Goal: Information Seeking & Learning: Learn about a topic

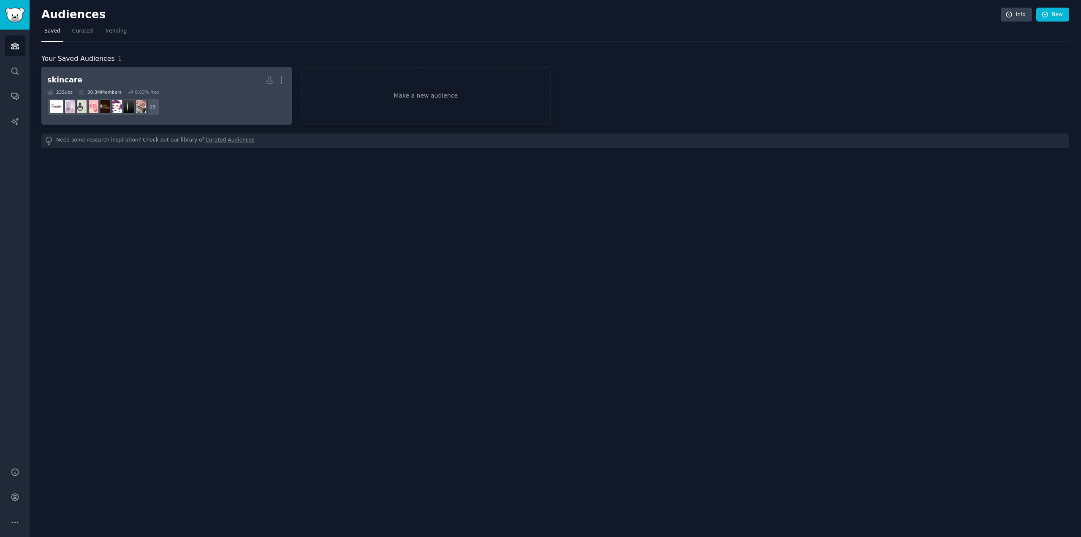
click at [182, 96] on dd "r/AusSkincare + 15" at bounding box center [166, 107] width 239 height 24
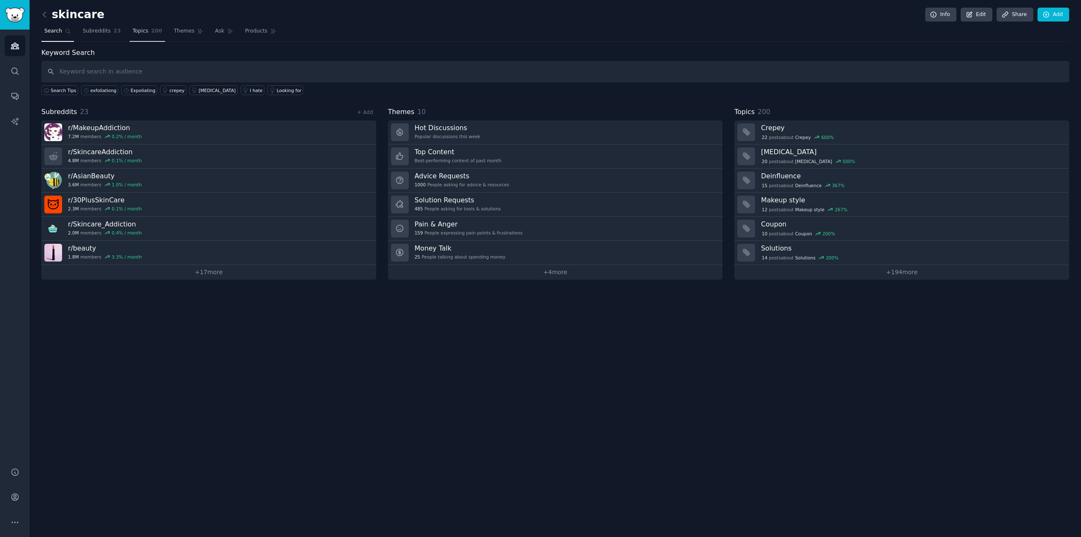
click at [151, 30] on span "200" at bounding box center [156, 31] width 11 height 8
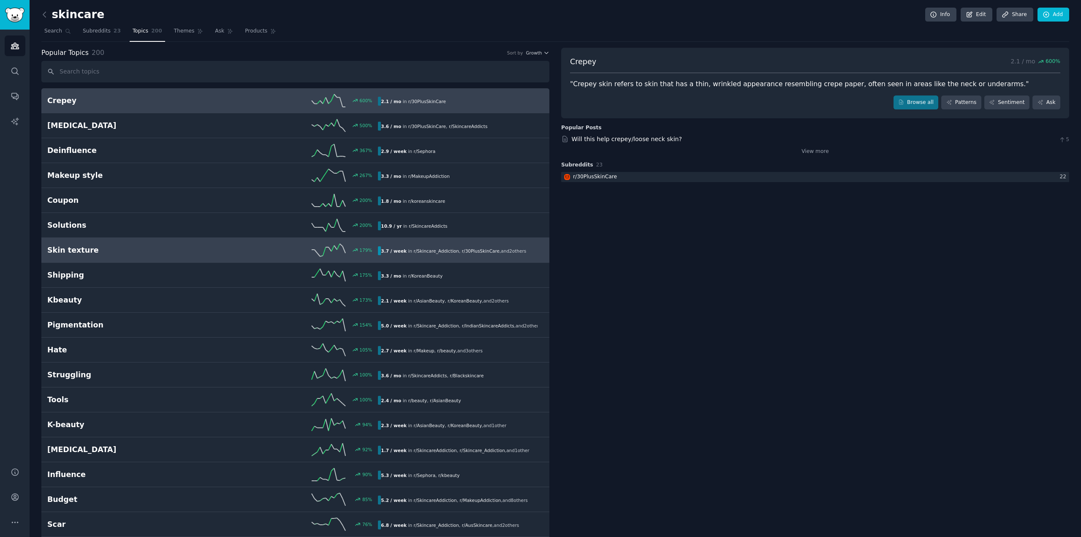
click at [112, 258] on link "Skin texture 179 % 3.7 / week in r/ Skincare_Addiction , r/ 30PlusSkinCare , an…" at bounding box center [295, 250] width 508 height 25
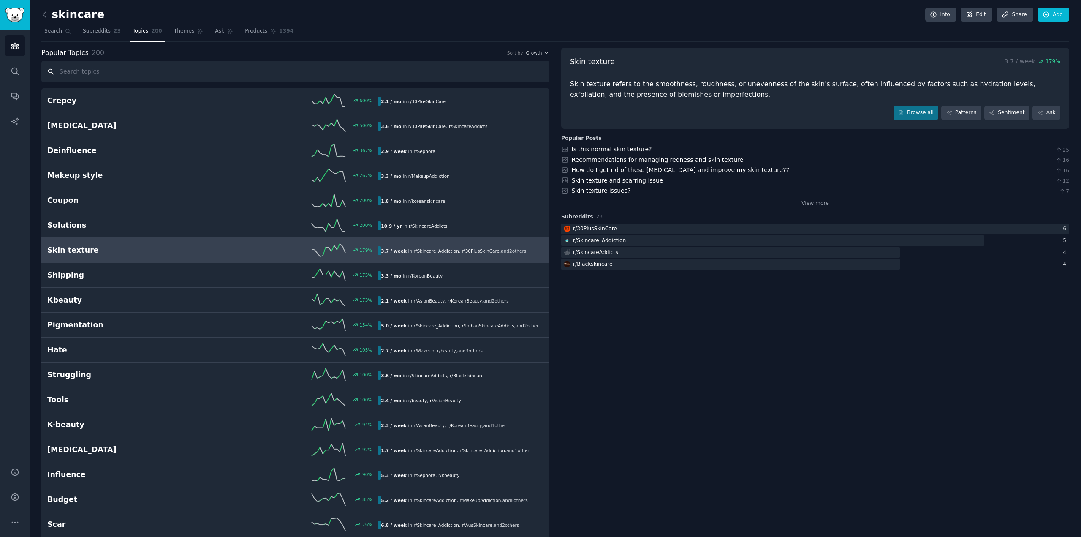
click at [145, 72] on input "text" at bounding box center [295, 72] width 508 height 22
type input "t"
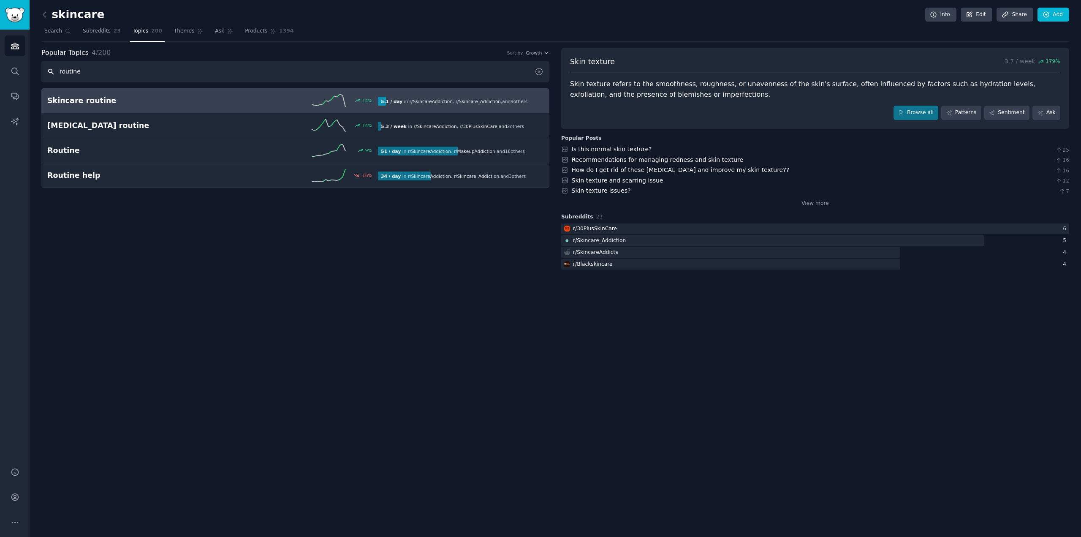
type input "routine"
click at [148, 95] on h2 "Skincare routine" at bounding box center [130, 100] width 166 height 11
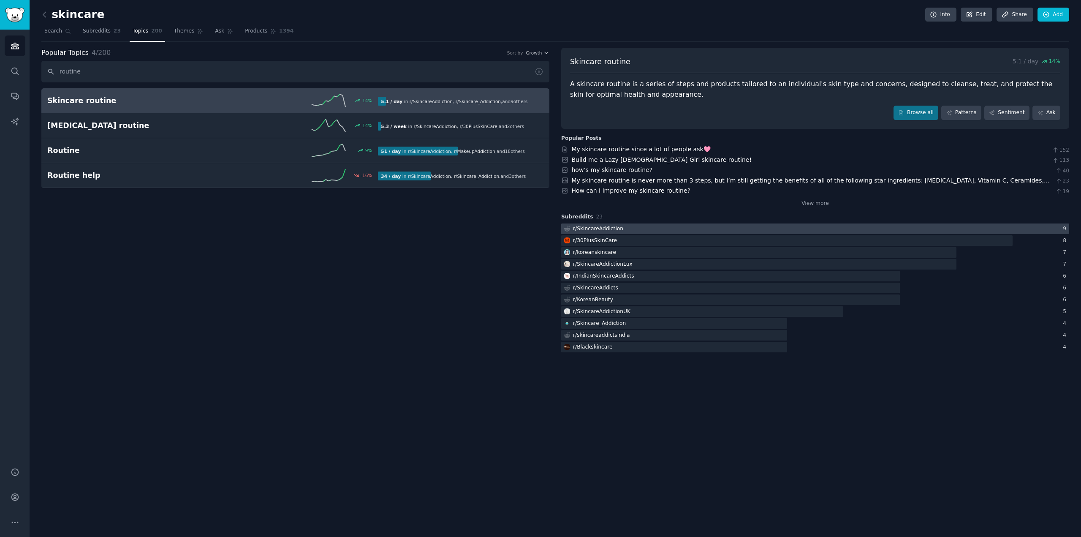
click at [673, 226] on div at bounding box center [815, 228] width 508 height 11
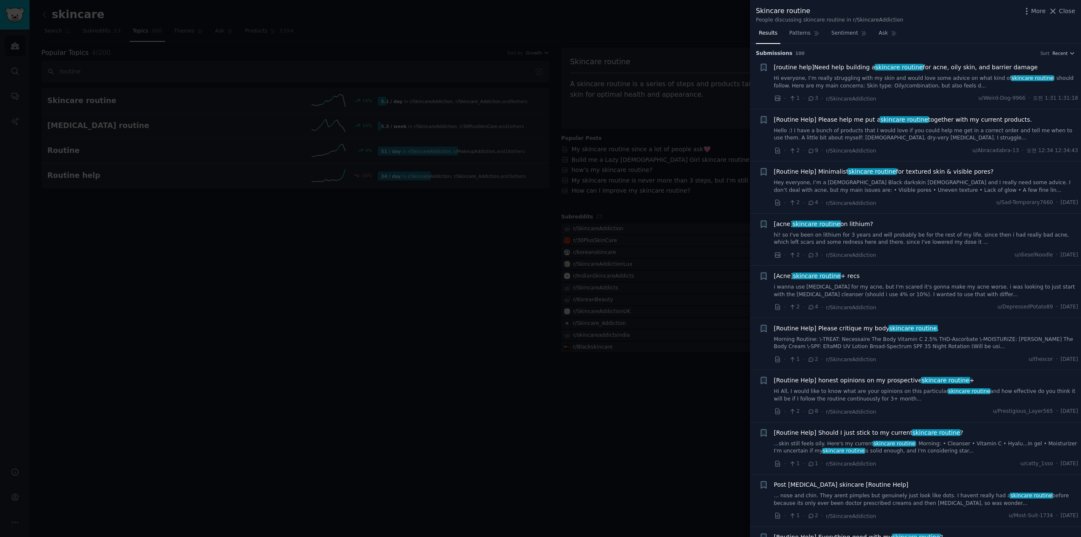
click at [818, 280] on span "[Acne] skincare routine + recs" at bounding box center [817, 276] width 86 height 9
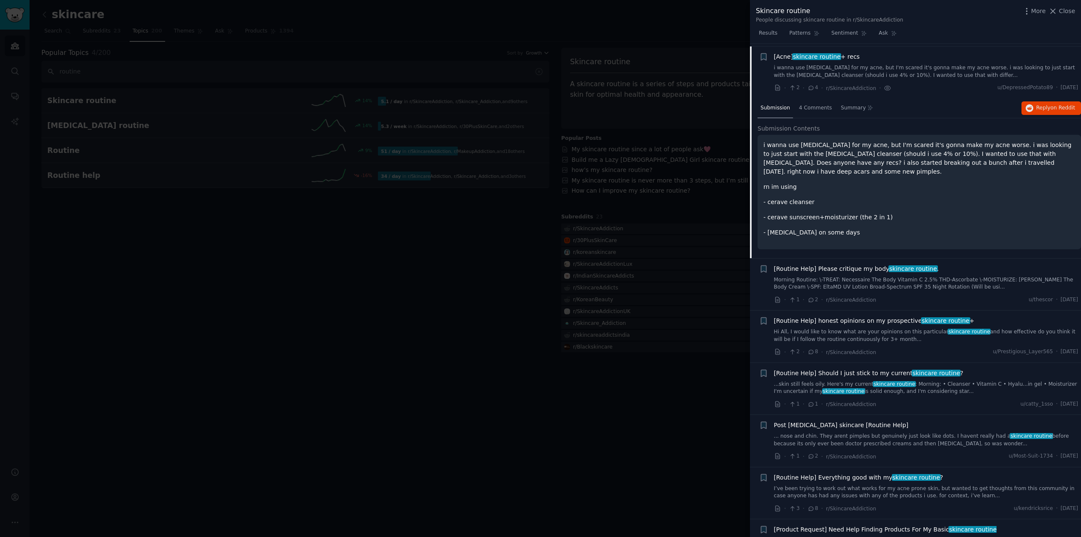
scroll to position [222, 0]
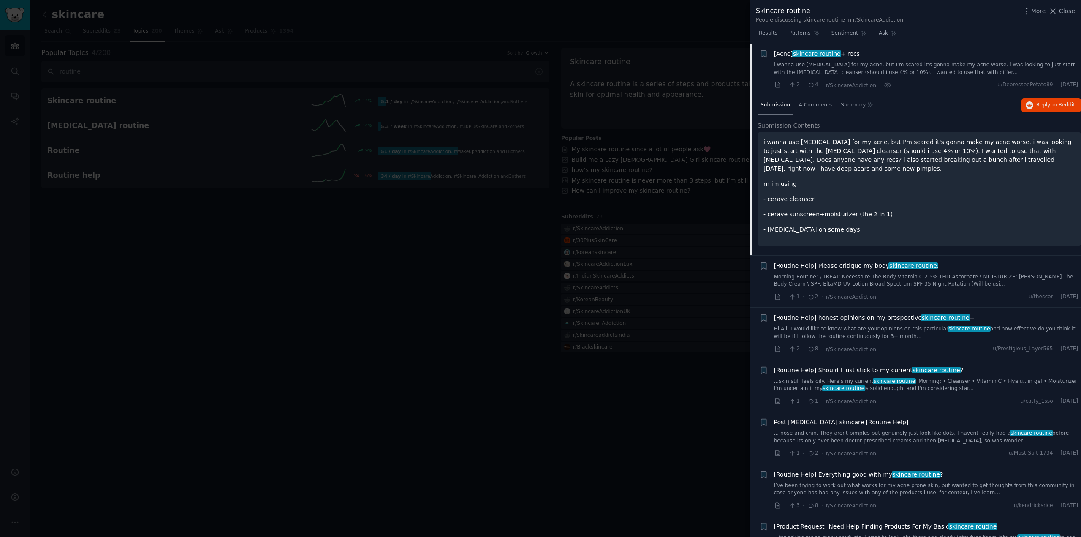
click at [846, 155] on p "i wanna use [MEDICAL_DATA] for my acne, but I'm scared it's gonna make my acne …" at bounding box center [920, 155] width 312 height 35
click at [1041, 107] on span "Reply on Reddit" at bounding box center [1056, 105] width 39 height 8
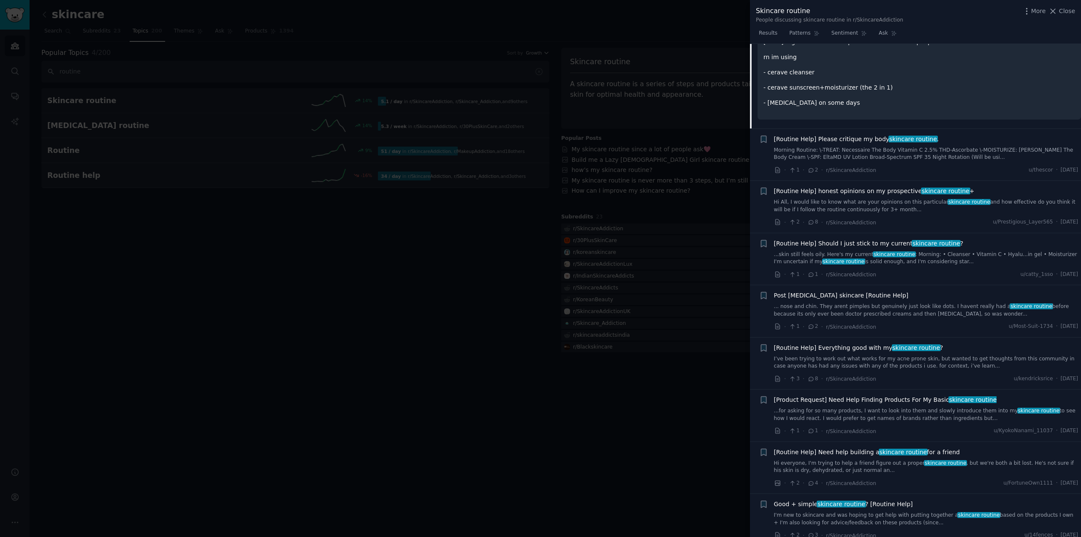
click at [837, 141] on span "[Routine Help] Please critique my body skincare routine ." at bounding box center [856, 139] width 165 height 9
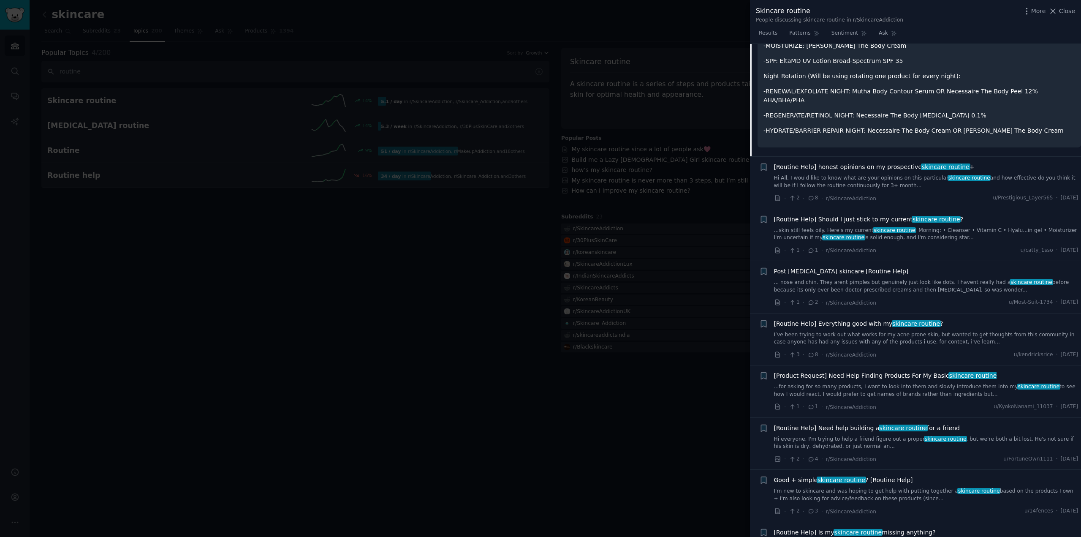
scroll to position [485, 0]
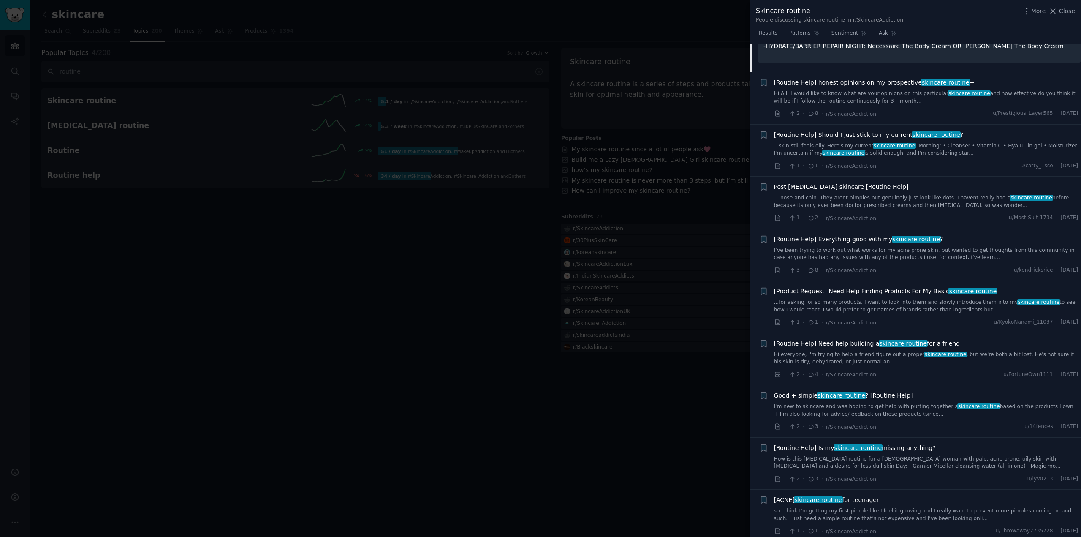
click at [607, 251] on div at bounding box center [540, 268] width 1081 height 537
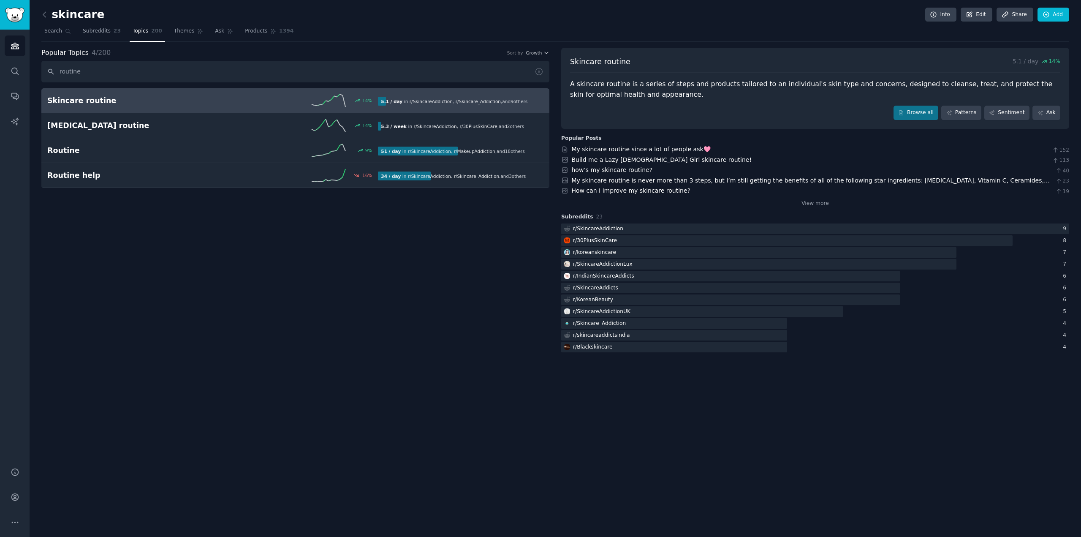
click at [607, 251] on div "r/ koreanskincare" at bounding box center [594, 253] width 43 height 8
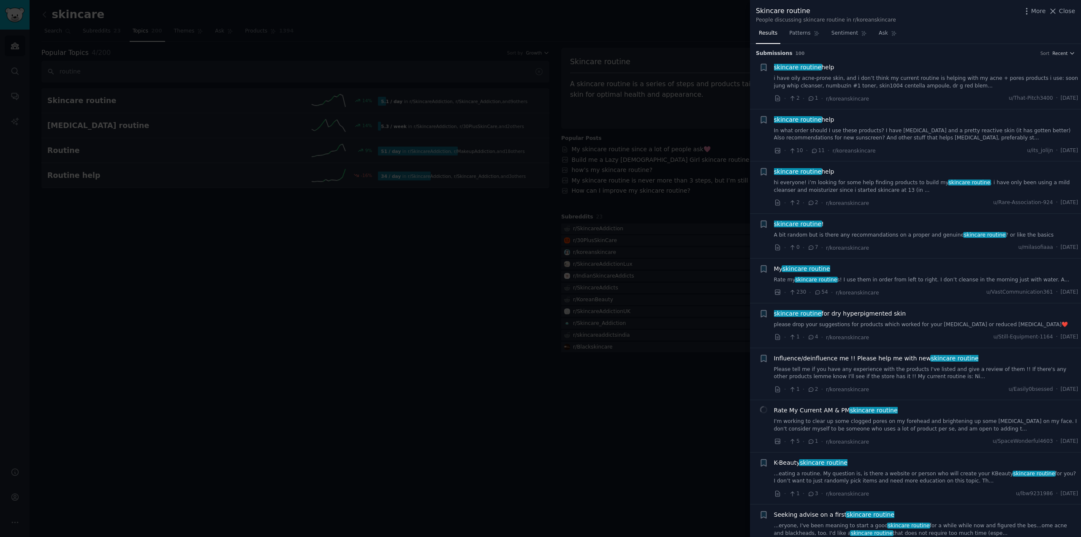
click at [832, 231] on div "skincare routine ! A bit random but is there any recommandations on a proper an…" at bounding box center [926, 229] width 305 height 19
click at [802, 221] on span "skincare routine" at bounding box center [797, 223] width 49 height 7
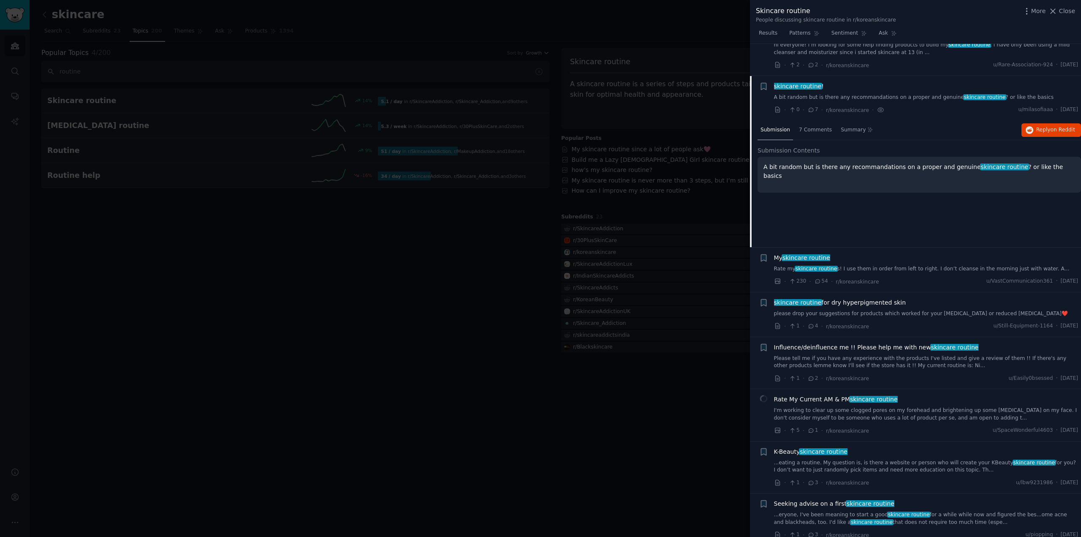
scroll to position [170, 0]
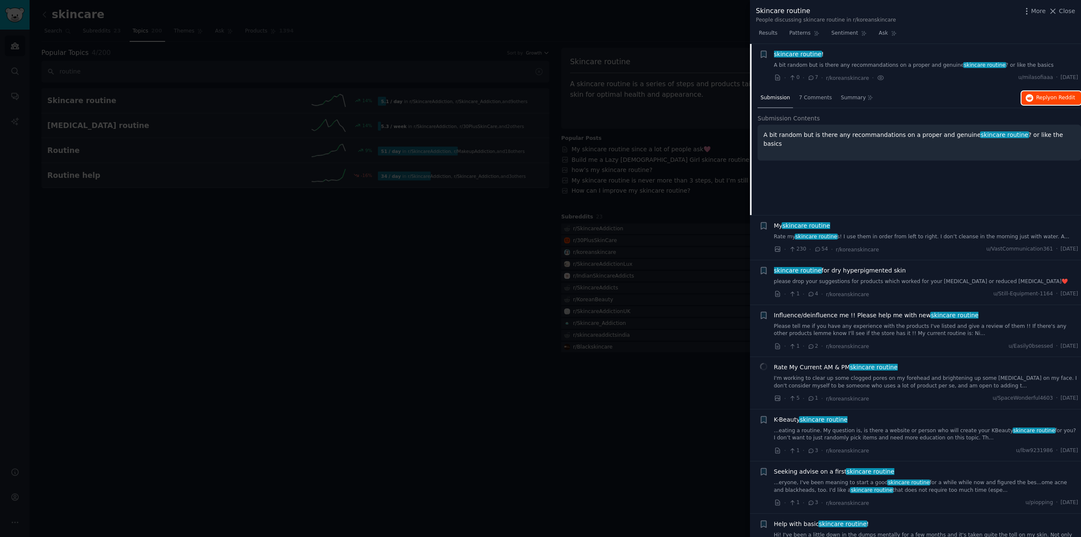
click at [1067, 96] on span "on Reddit" at bounding box center [1063, 98] width 24 height 6
click at [890, 229] on div "My skincare routine" at bounding box center [926, 225] width 305 height 9
click at [949, 237] on link "Rate my skincare routine s! I use them in order from left to right. I don’t cle…" at bounding box center [926, 237] width 305 height 8
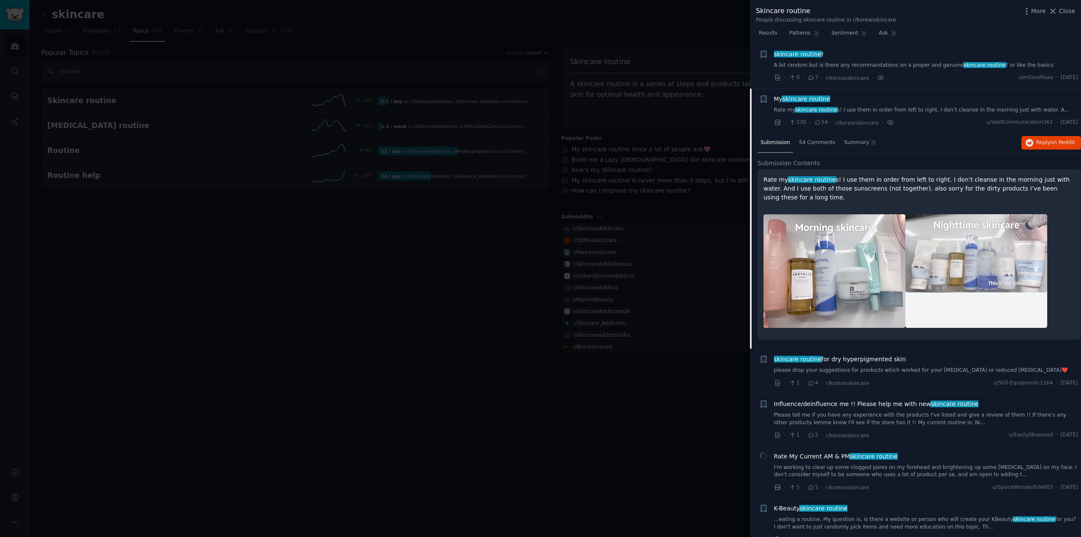
scroll to position [215, 0]
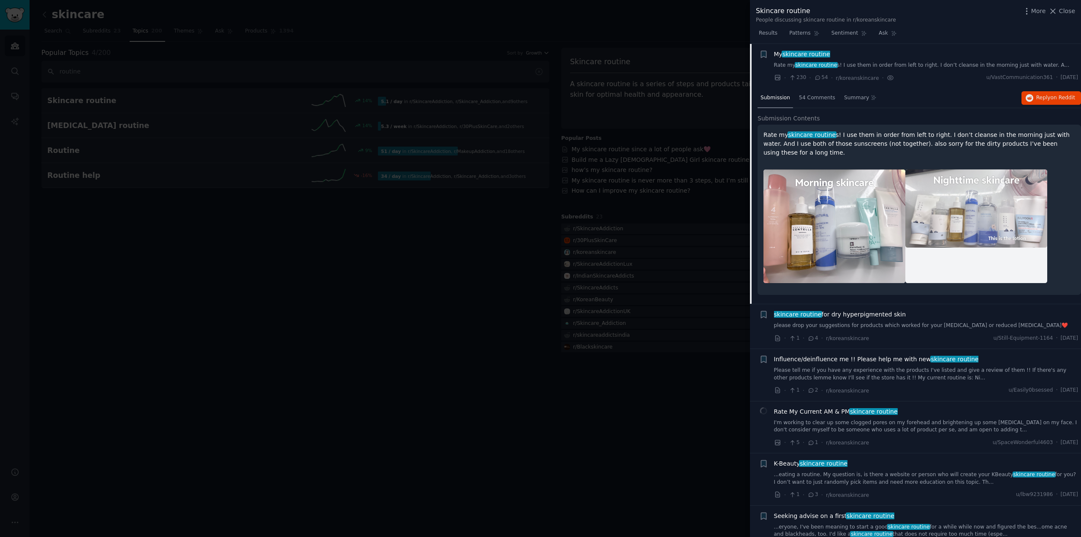
click at [875, 239] on img at bounding box center [835, 226] width 142 height 114
click at [1051, 96] on span "on Reddit" at bounding box center [1063, 98] width 24 height 6
click at [903, 147] on p "Rate my skincare routine s! I use them in order from left to right. I don’t cle…" at bounding box center [920, 144] width 312 height 27
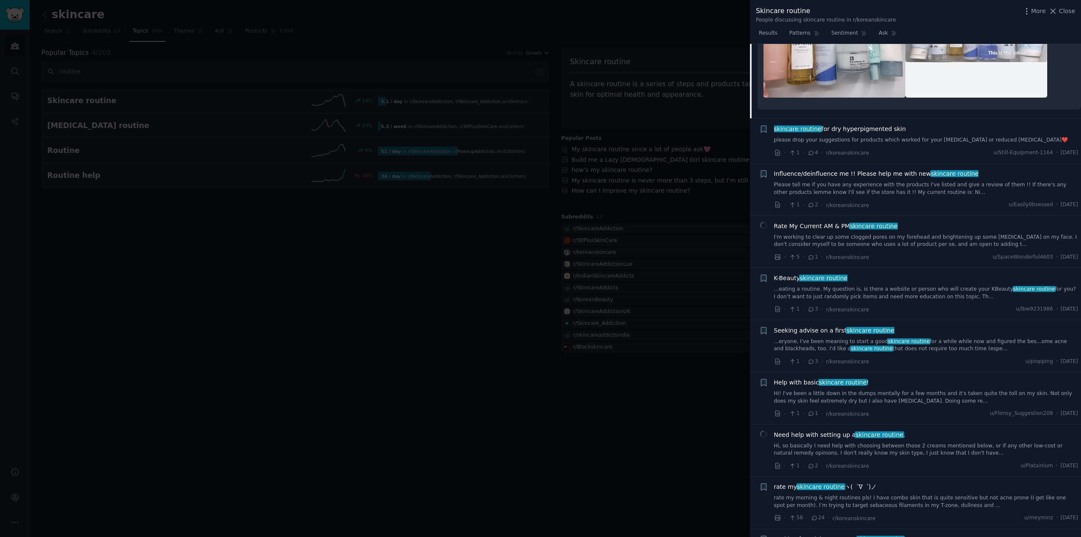
scroll to position [468, 0]
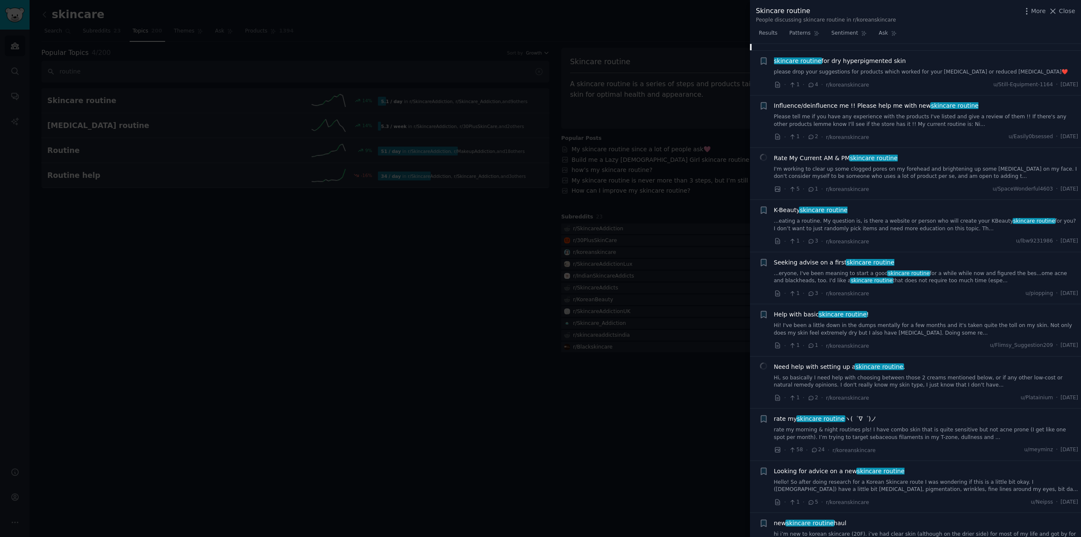
drag, startPoint x: 1034, startPoint y: 184, endPoint x: 909, endPoint y: 63, distance: 173.3
click at [909, 63] on div "skincare routine for dry hyperpigmented skin" at bounding box center [926, 61] width 305 height 9
click at [865, 61] on span "skincare routine for dry hyperpigmented skin" at bounding box center [840, 61] width 132 height 9
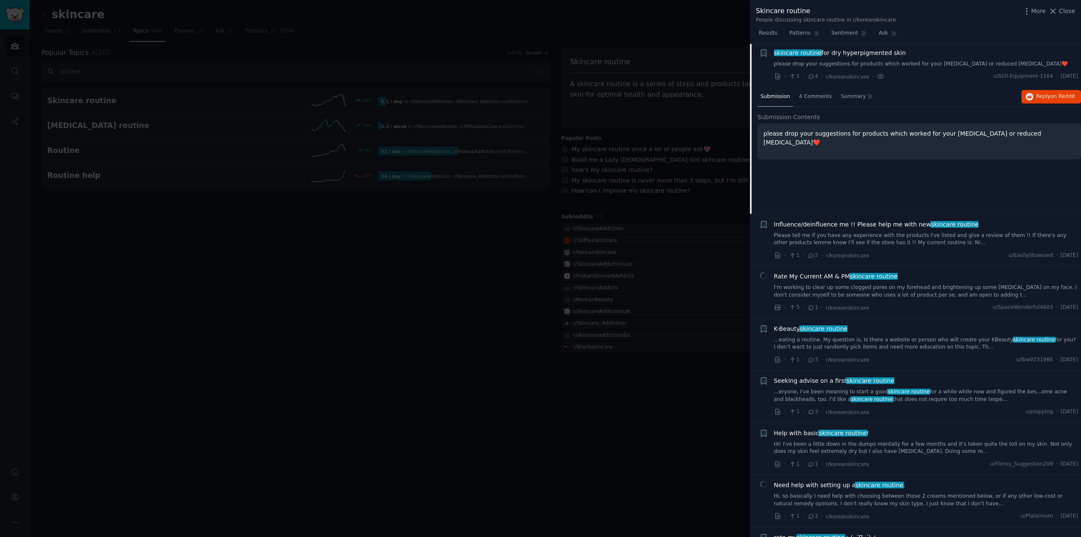
scroll to position [259, 0]
click at [1059, 98] on span "on Reddit" at bounding box center [1063, 98] width 24 height 6
click at [878, 225] on span "Influence/deinfluence me !! Please help me with new skincare routine" at bounding box center [876, 225] width 205 height 9
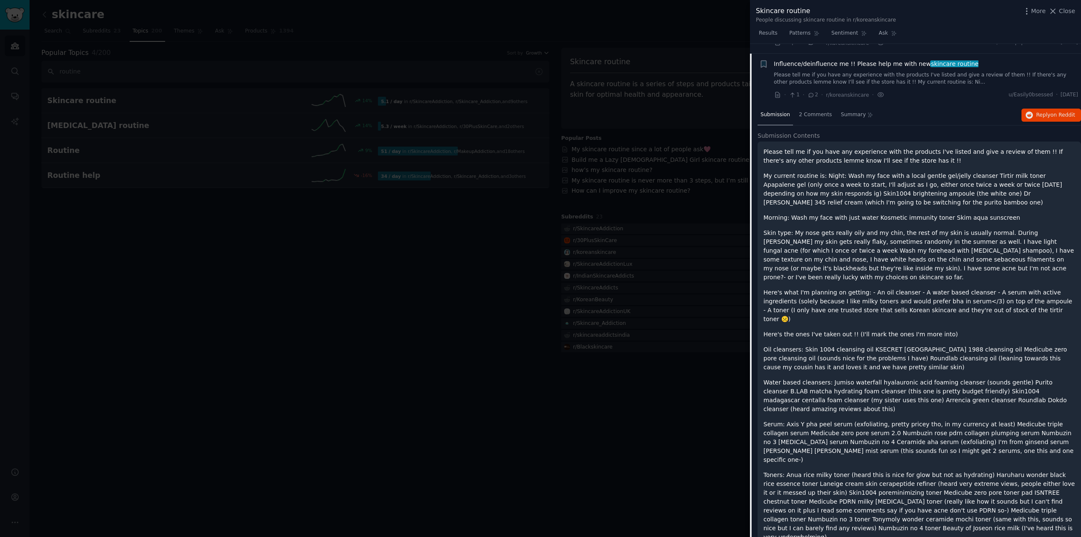
scroll to position [304, 0]
